Goal: Transaction & Acquisition: Purchase product/service

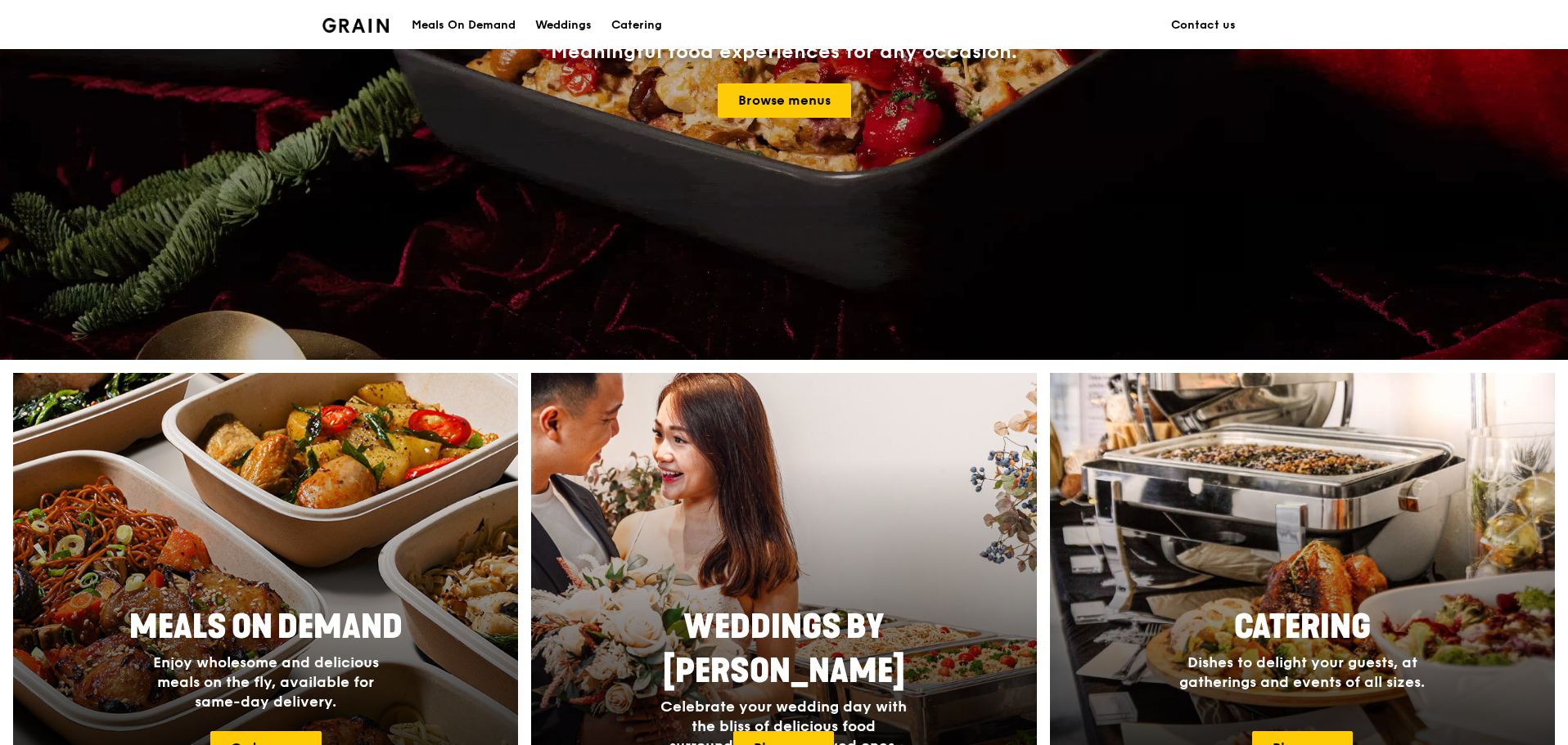
scroll to position [409, 0]
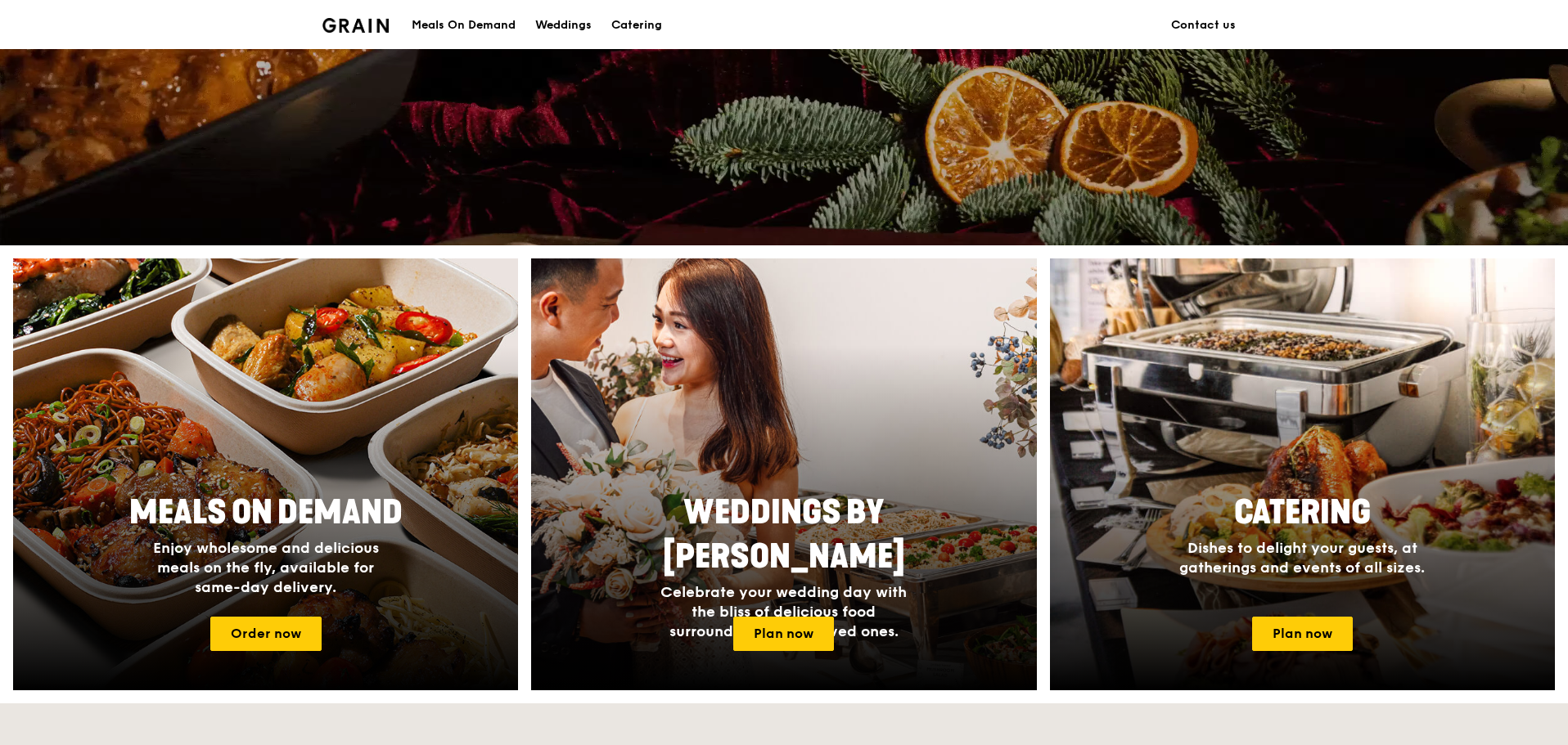
click at [460, 21] on div "Meals On Demand" at bounding box center [463, 26] width 104 height 49
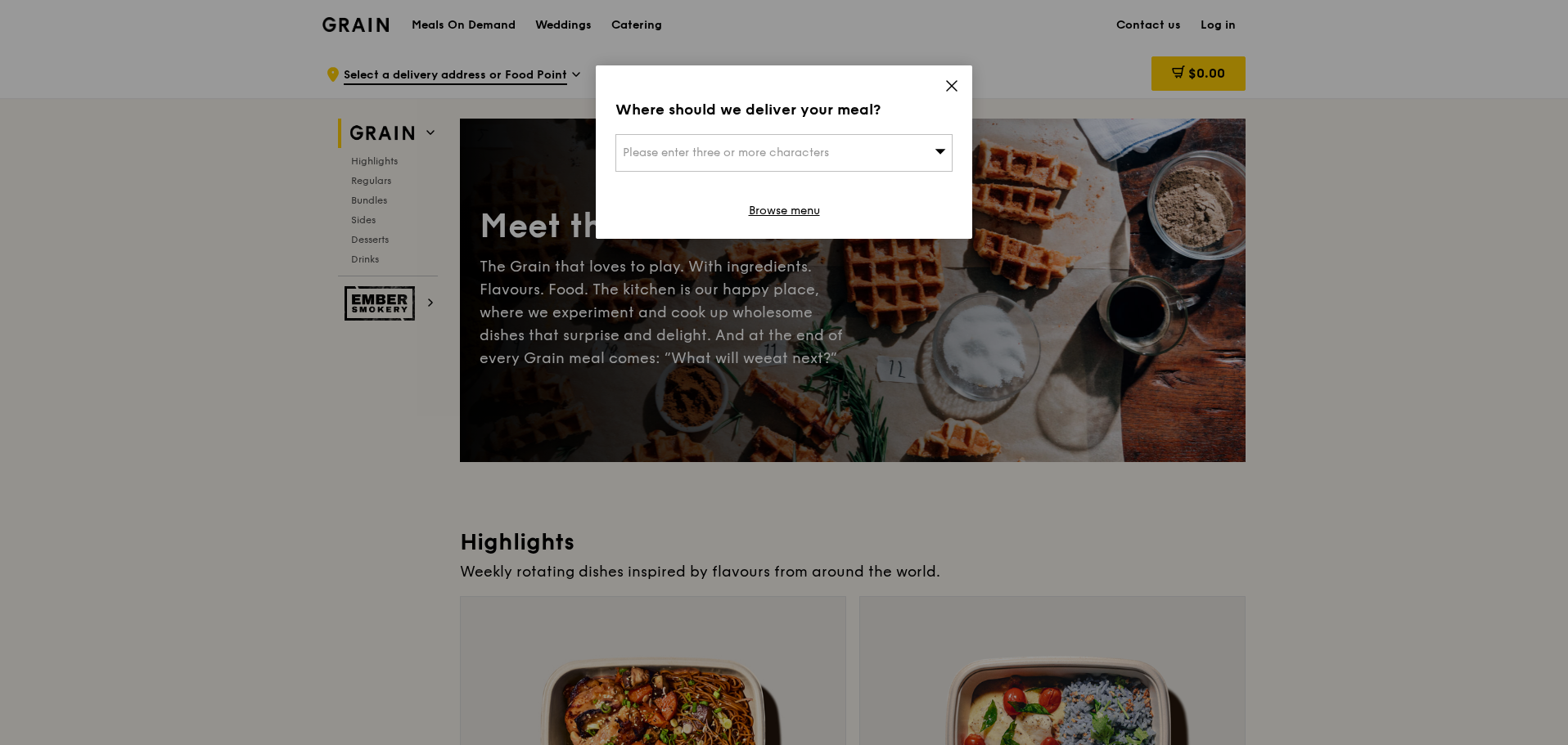
click at [807, 156] on span "Please enter three or more characters" at bounding box center [726, 152] width 206 height 14
click at [953, 86] on icon at bounding box center [952, 86] width 10 height 10
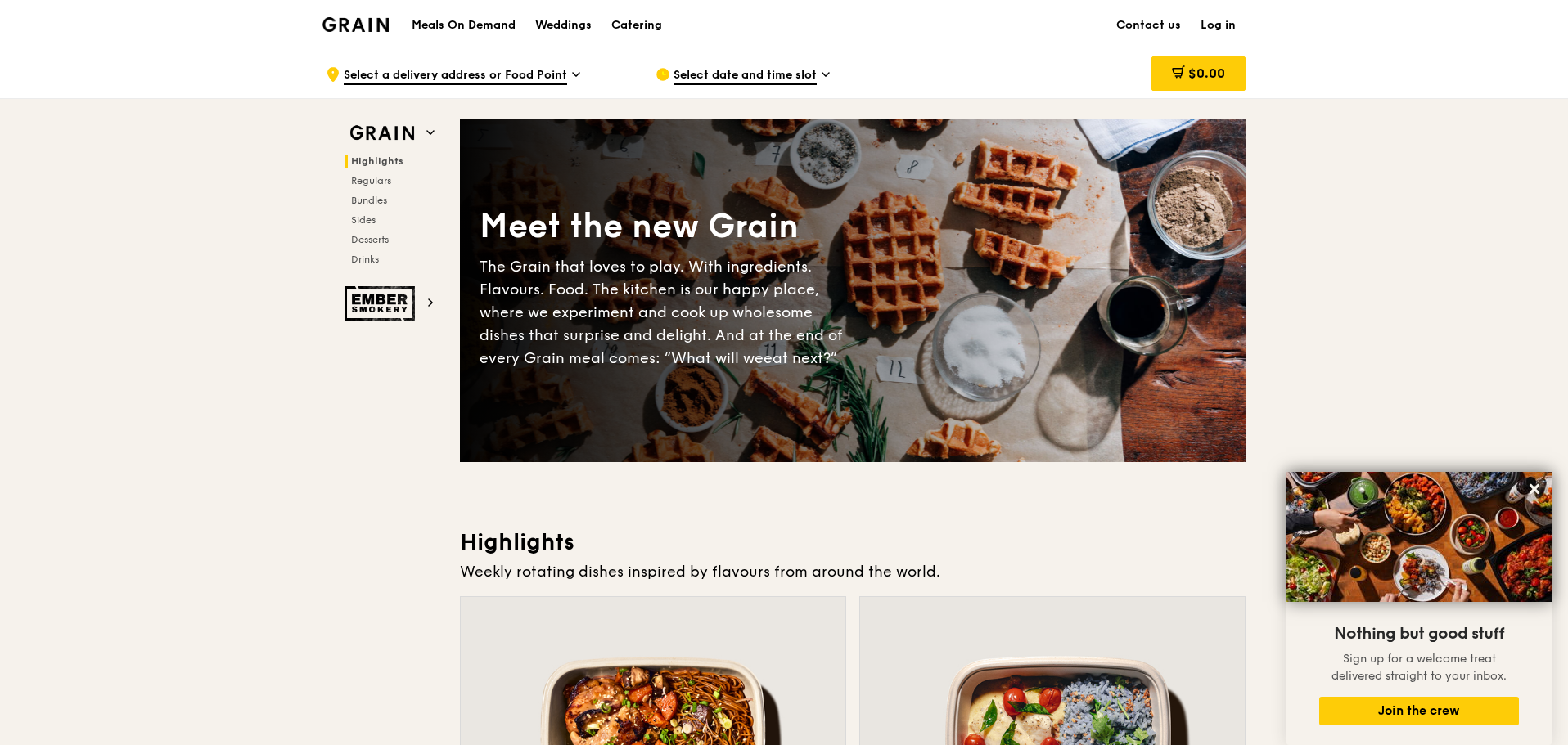
click at [472, 23] on h1 "Meals On Demand" at bounding box center [463, 25] width 104 height 16
click at [462, 76] on span "Select a delivery address or Food Point" at bounding box center [455, 76] width 223 height 18
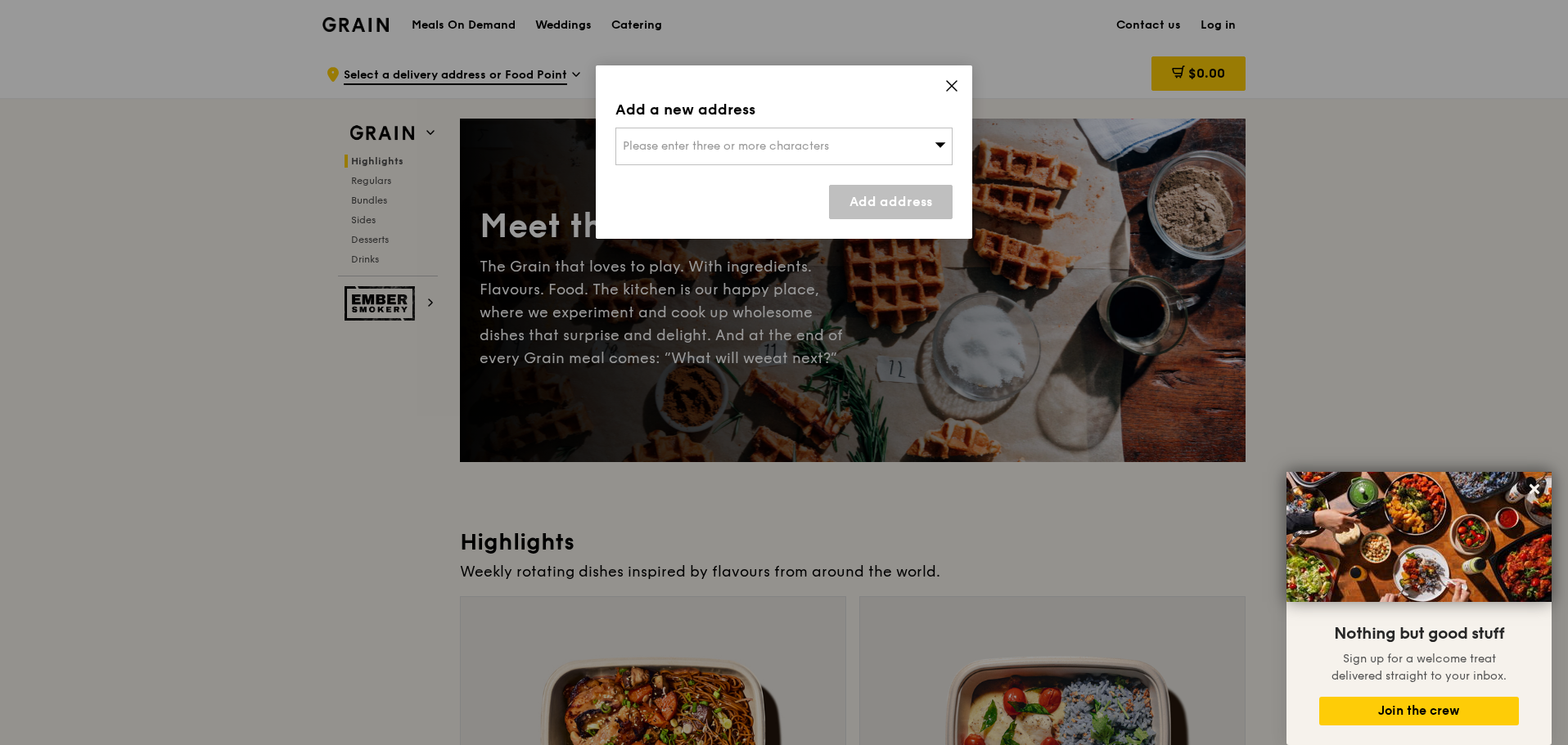
drag, startPoint x: 854, startPoint y: 34, endPoint x: 861, endPoint y: 23, distance: 13.0
